Goal: Task Accomplishment & Management: Use online tool/utility

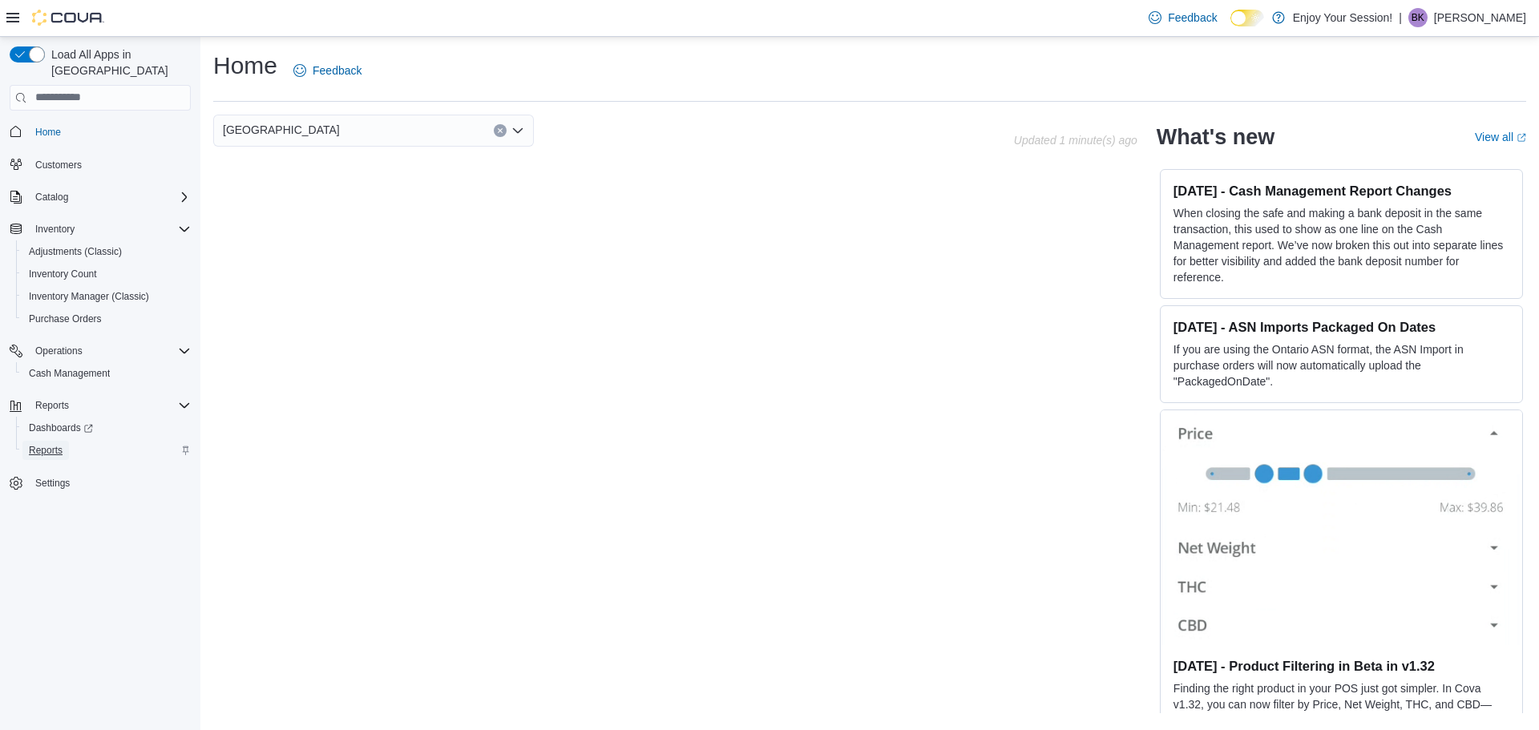
click at [53, 444] on span "Reports" at bounding box center [46, 450] width 34 height 13
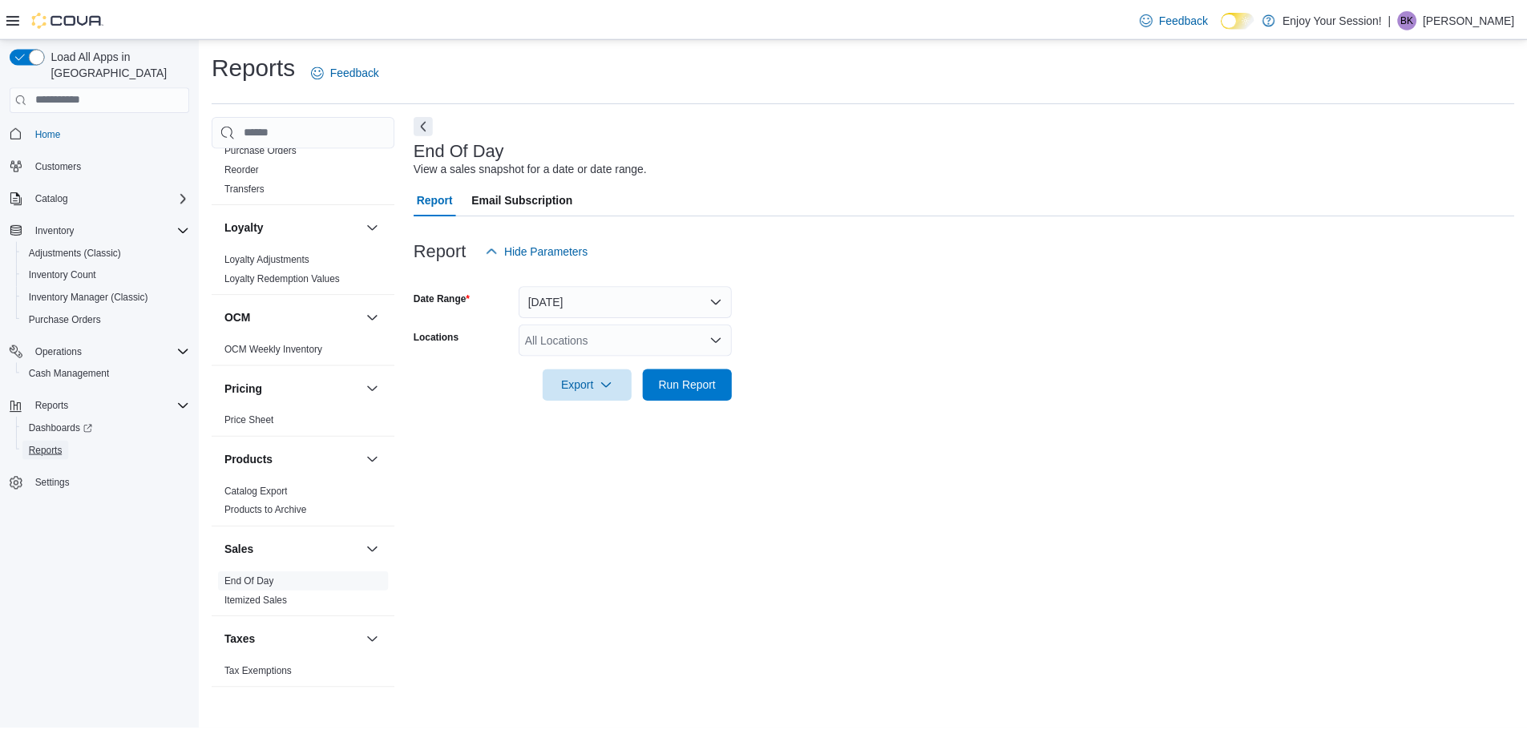
scroll to position [431, 0]
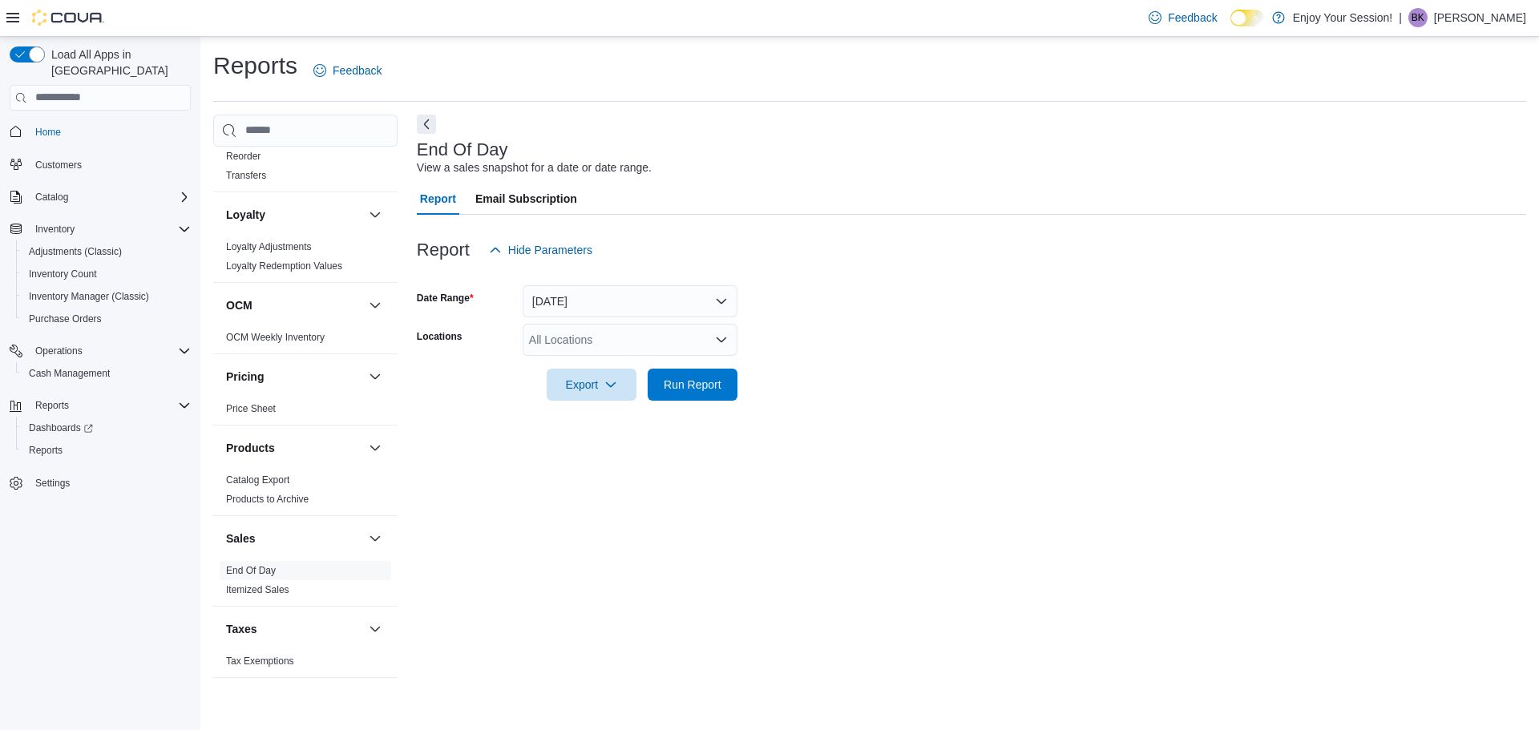
click at [562, 341] on div "All Locations" at bounding box center [630, 340] width 215 height 32
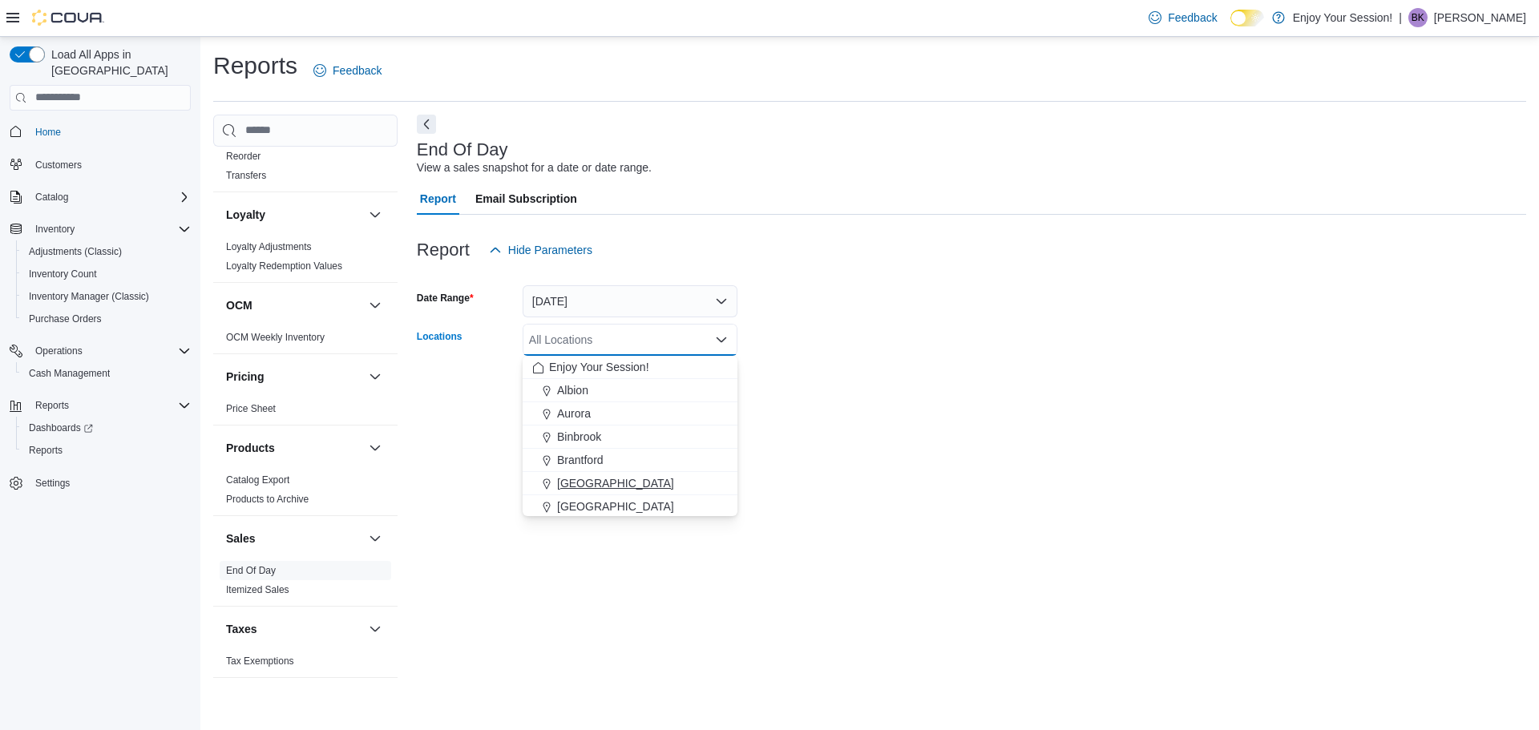
click at [602, 479] on span "[GEOGRAPHIC_DATA]" at bounding box center [615, 483] width 117 height 16
click at [757, 357] on div at bounding box center [971, 362] width 1109 height 13
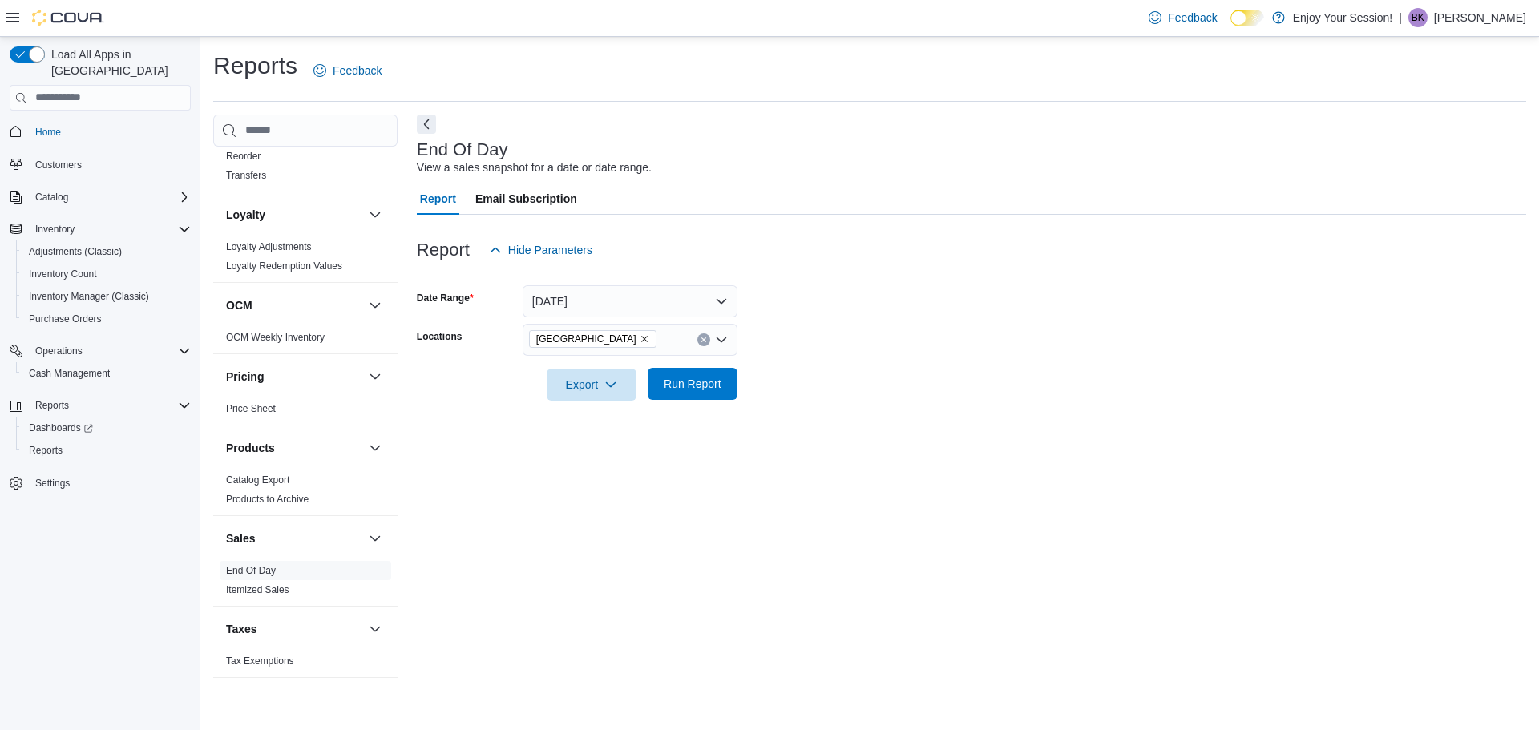
click at [701, 391] on span "Run Report" at bounding box center [693, 384] width 58 height 16
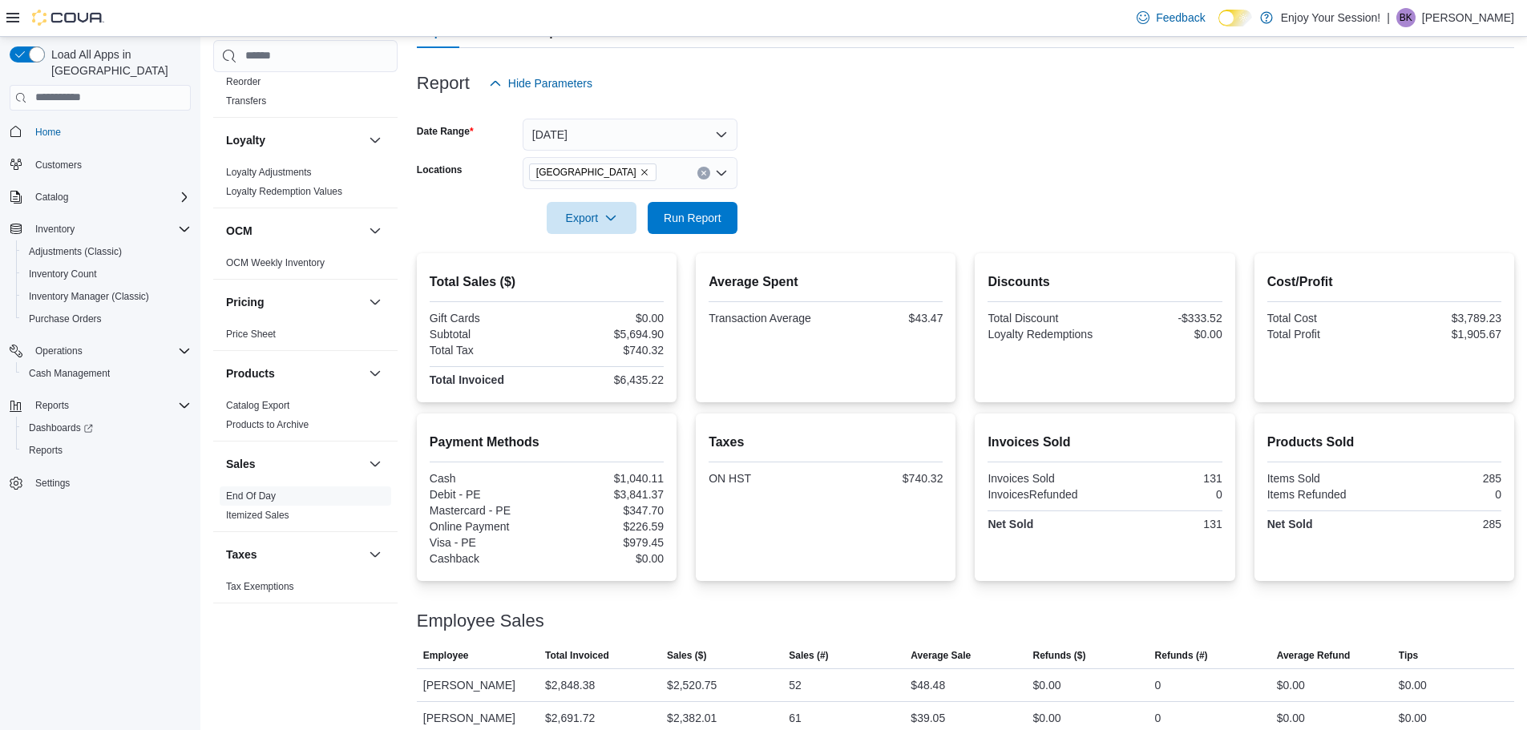
scroll to position [10, 0]
